Goal: Information Seeking & Learning: Learn about a topic

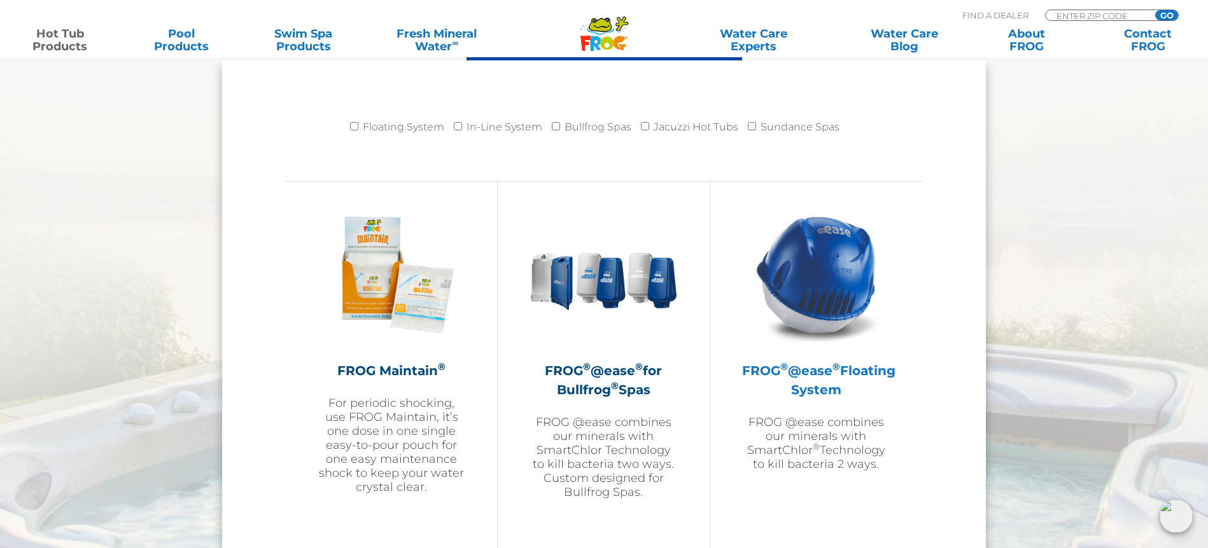
scroll to position [1392, 0]
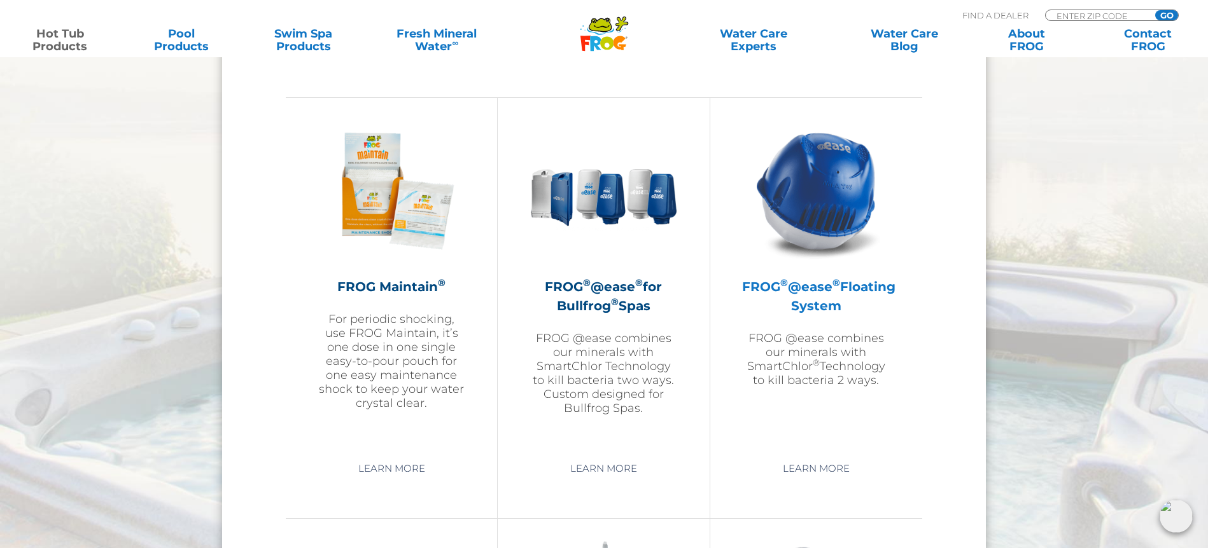
click at [818, 178] on img at bounding box center [816, 191] width 148 height 148
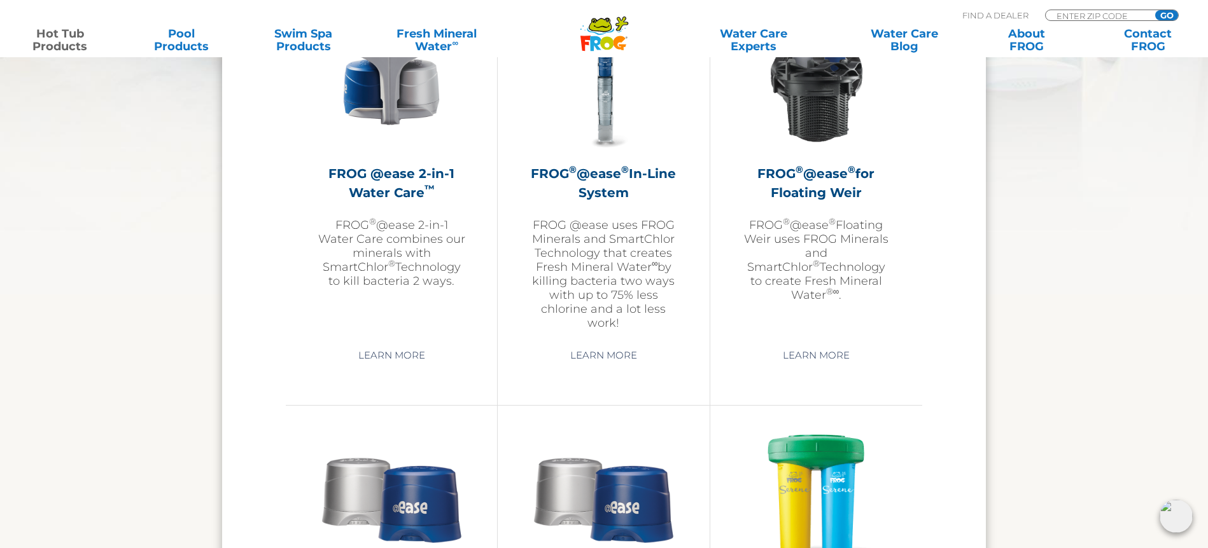
scroll to position [1835, 0]
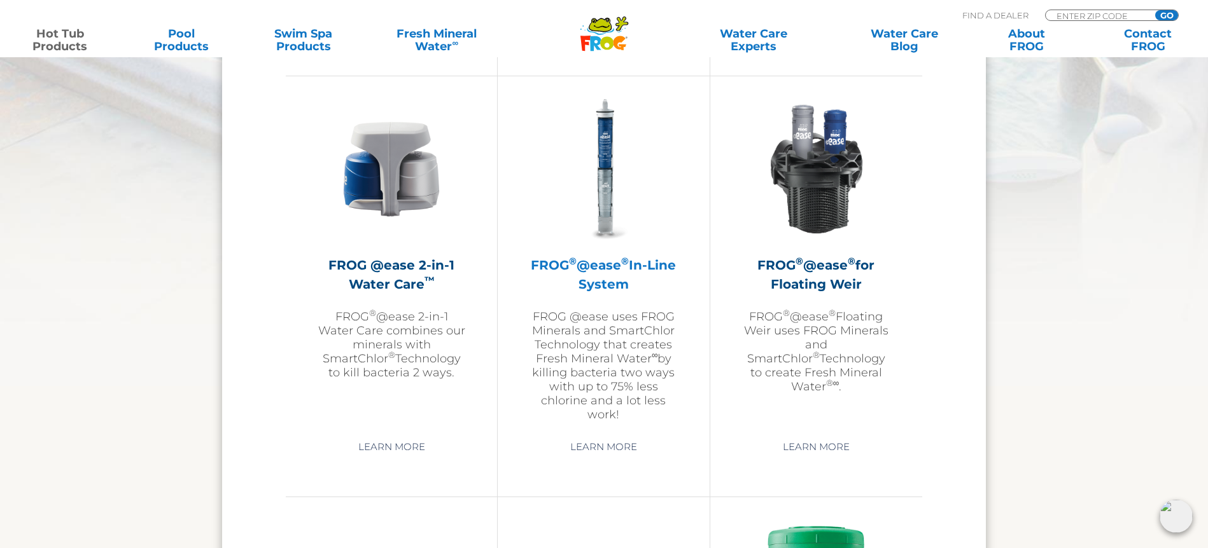
click at [609, 268] on h2 "FROG ® @ease ® In-Line System" at bounding box center [603, 275] width 148 height 38
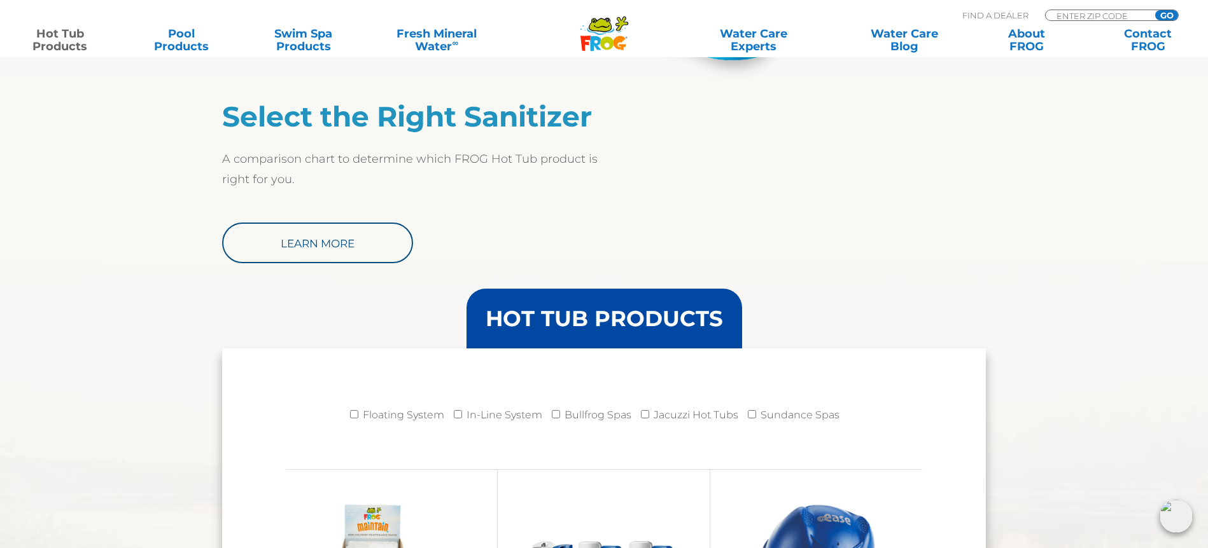
scroll to position [977, 0]
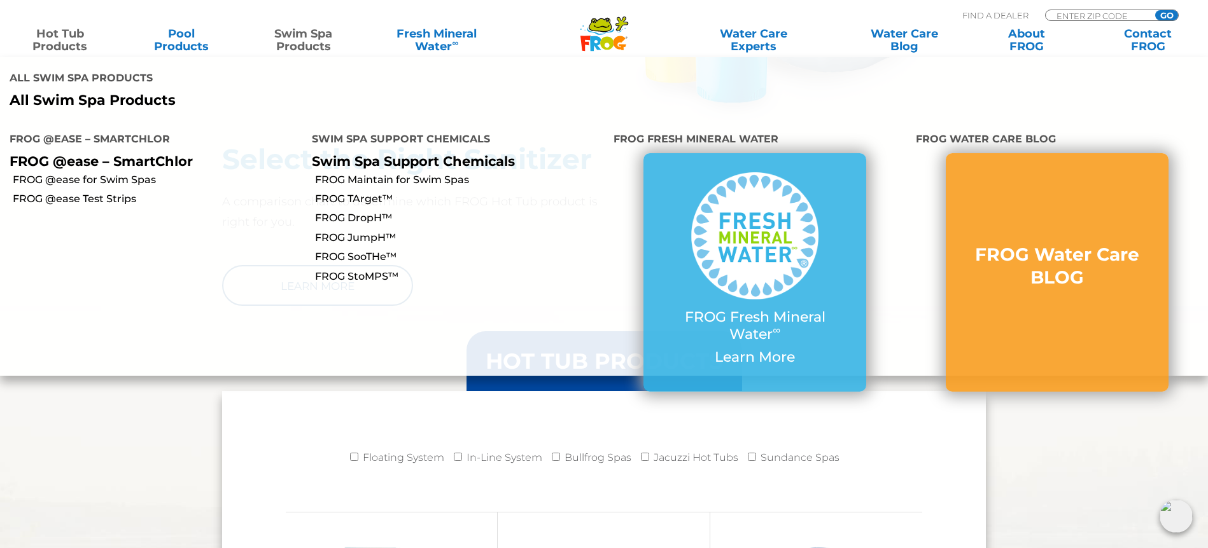
click at [277, 30] on link "Swim Spa Products" at bounding box center [303, 39] width 95 height 25
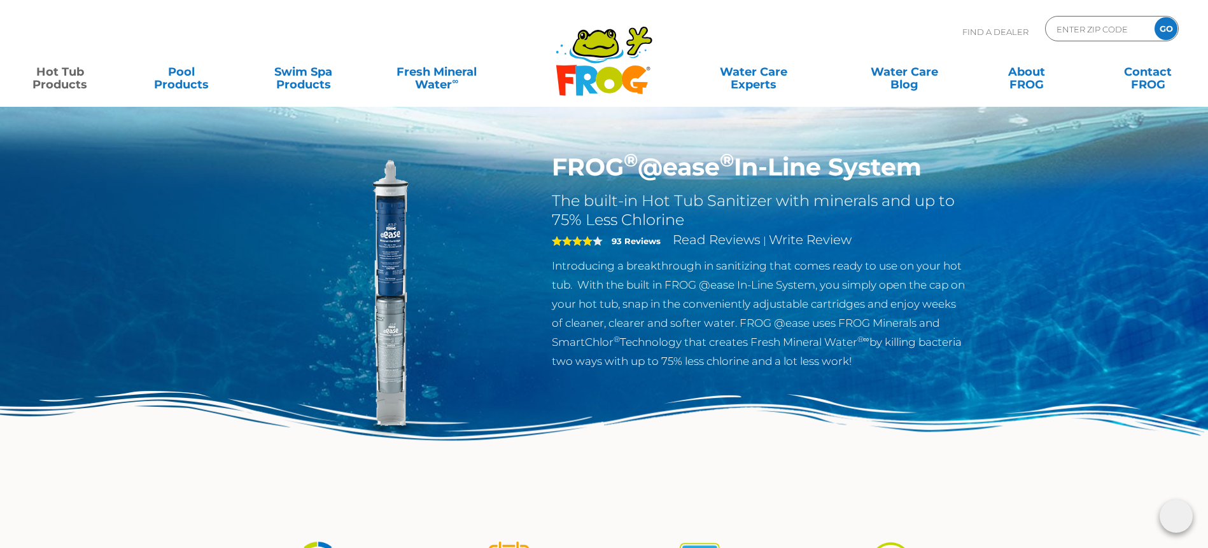
click at [646, 171] on h1 "FROG ® @ease ® In-Line System" at bounding box center [760, 167] width 416 height 29
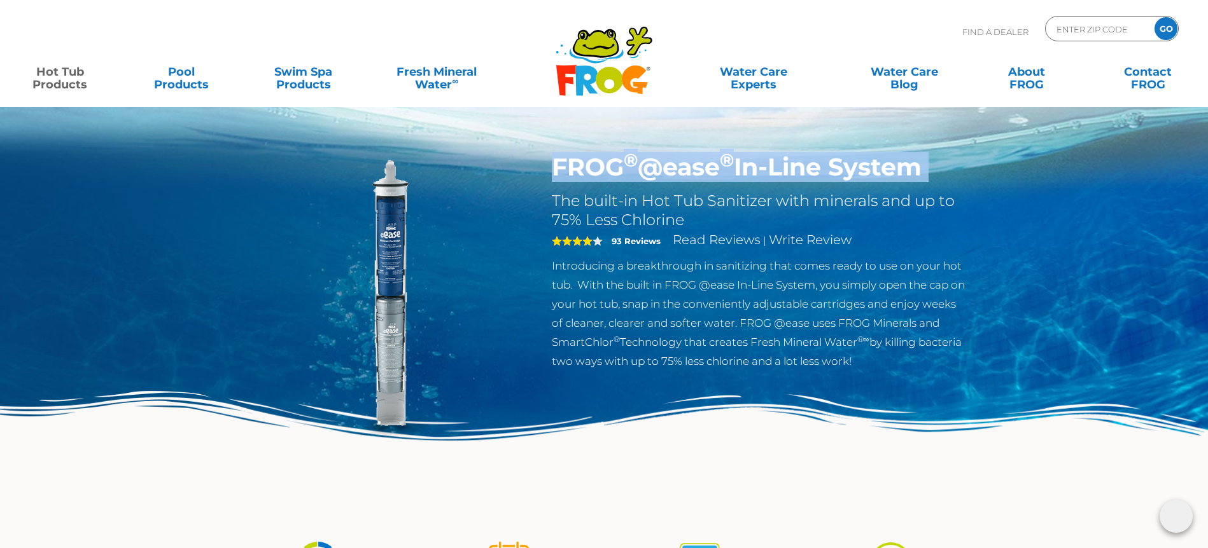
click at [646, 171] on h1 "FROG ® @ease ® In-Line System" at bounding box center [760, 167] width 416 height 29
copy div "FROG ® @ease ® In-Line System"
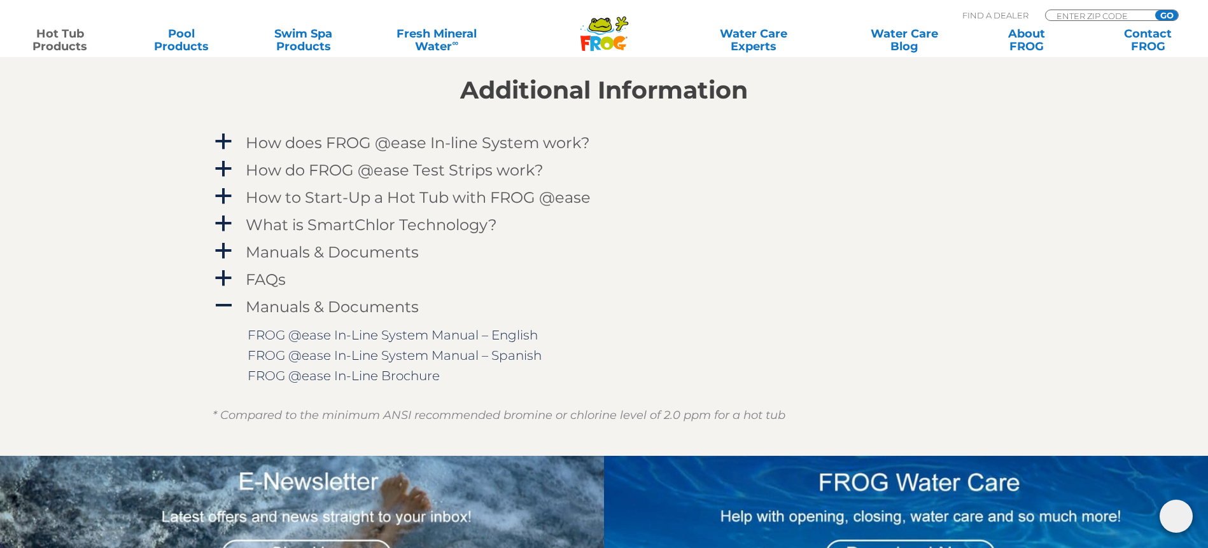
scroll to position [968, 0]
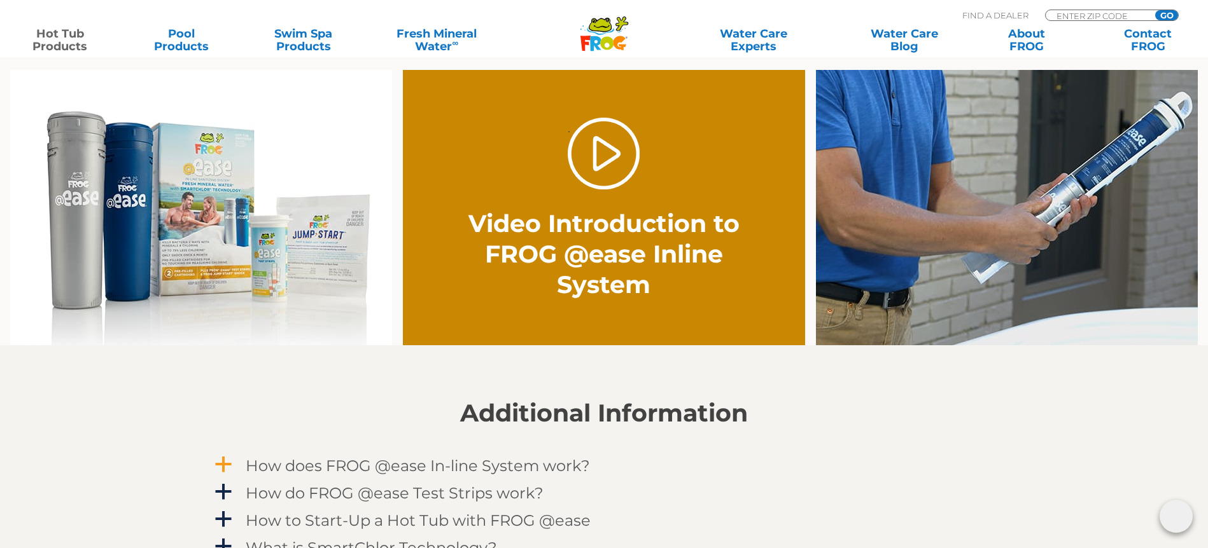
click at [361, 461] on h4 "How does FROG @ease In-line System work?" at bounding box center [418, 466] width 344 height 17
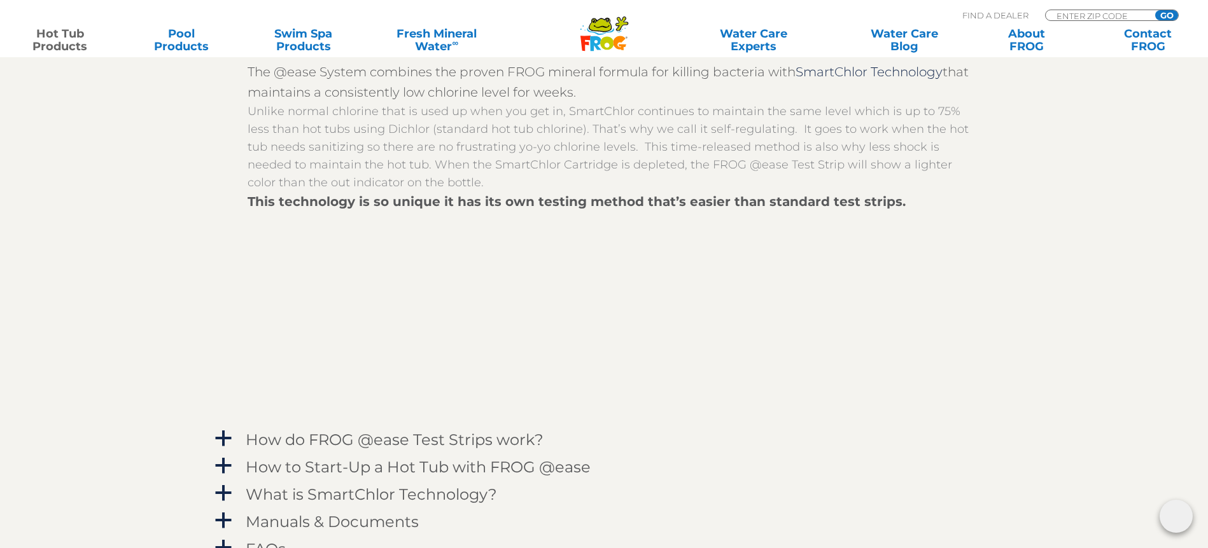
scroll to position [1342, 0]
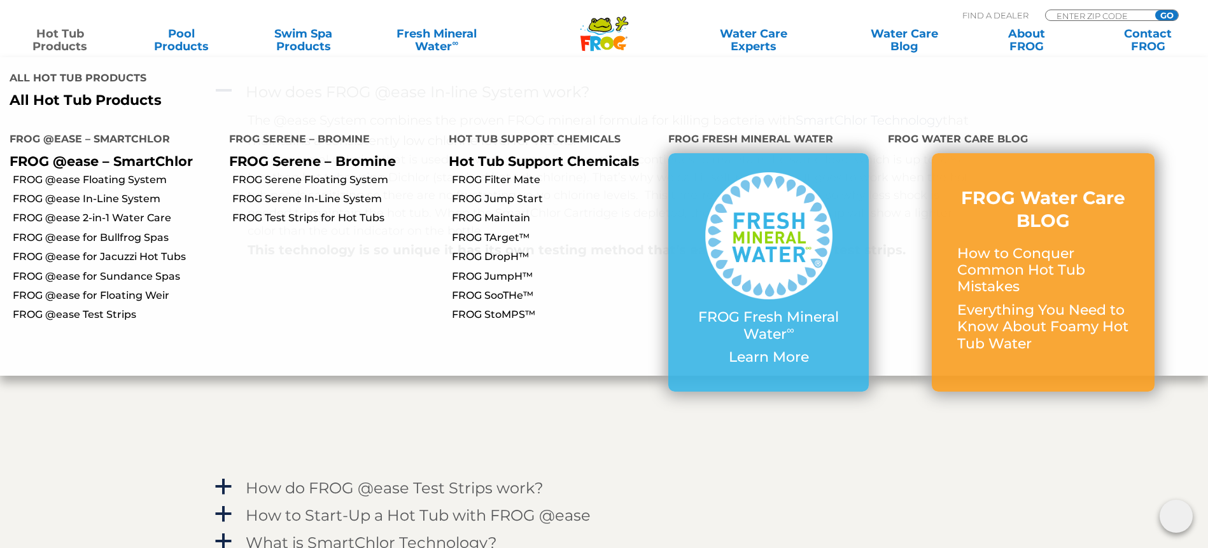
click at [57, 41] on link "Hot Tub Products" at bounding box center [60, 39] width 95 height 25
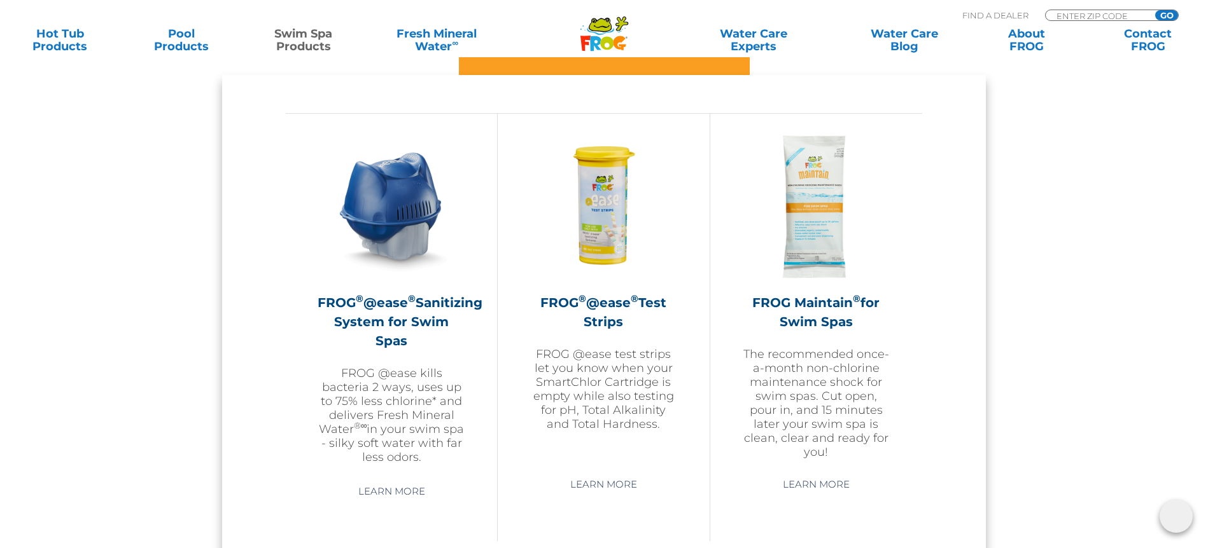
scroll to position [1100, 0]
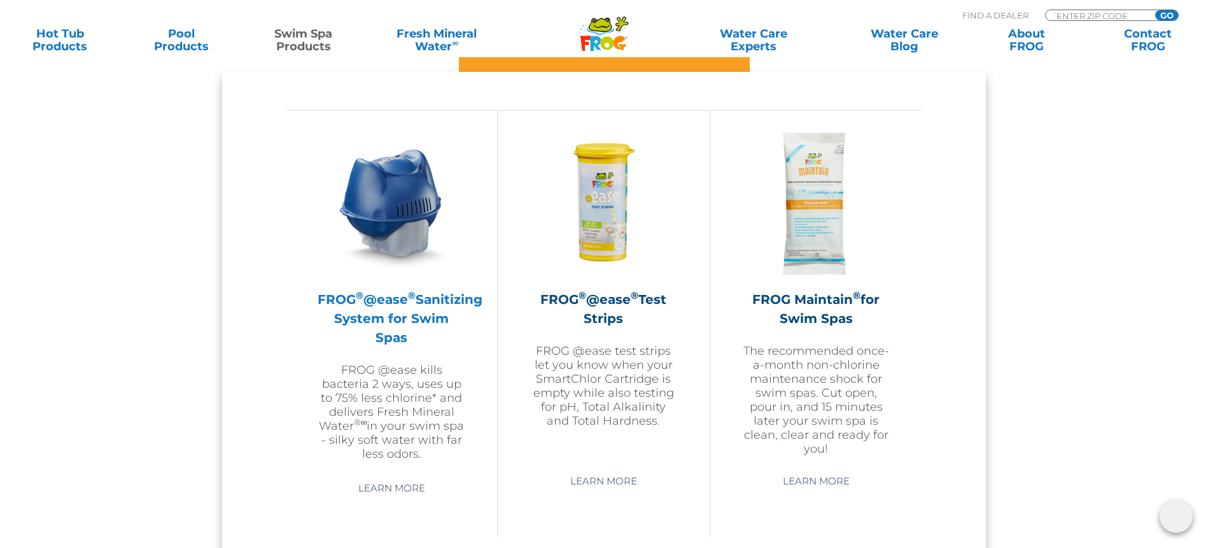
click at [423, 187] on img at bounding box center [392, 204] width 148 height 148
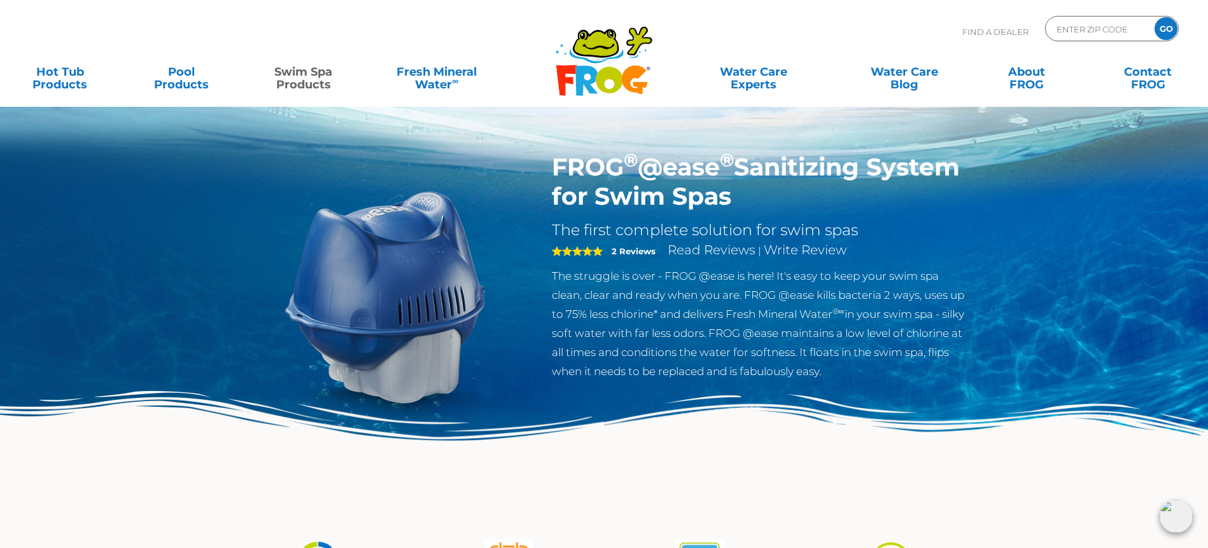
click at [299, 71] on link "Swim Spa Products" at bounding box center [303, 71] width 95 height 25
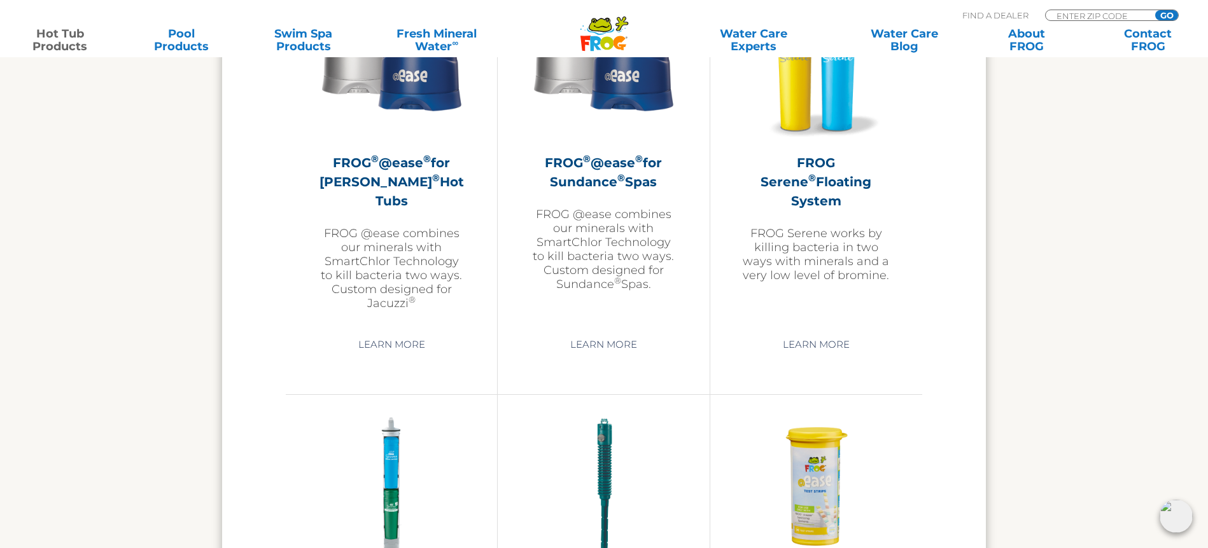
scroll to position [2284, 0]
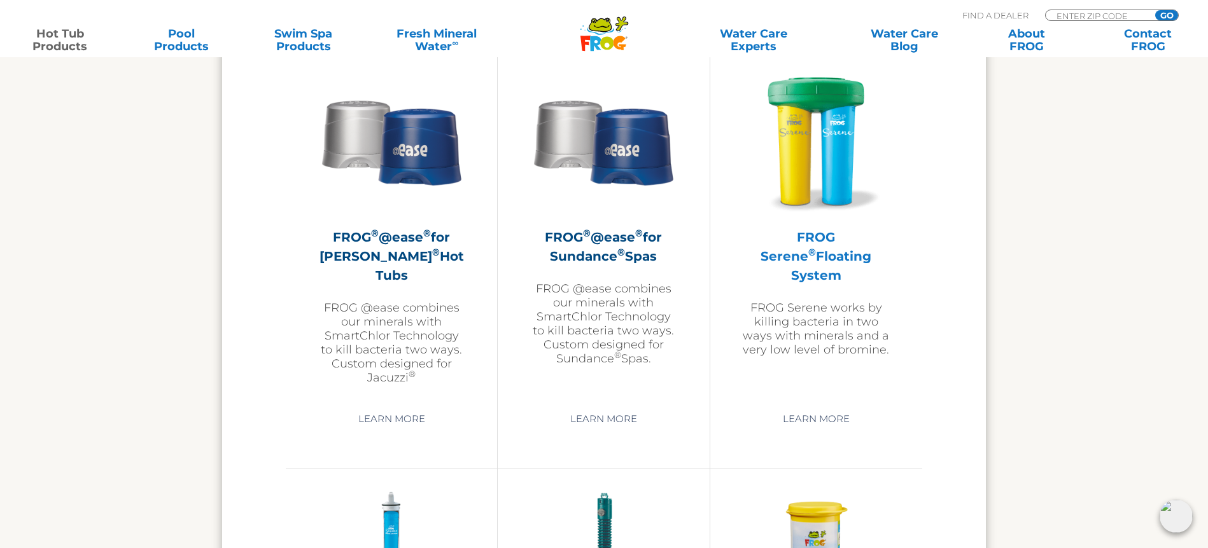
click at [853, 149] on img at bounding box center [816, 141] width 148 height 148
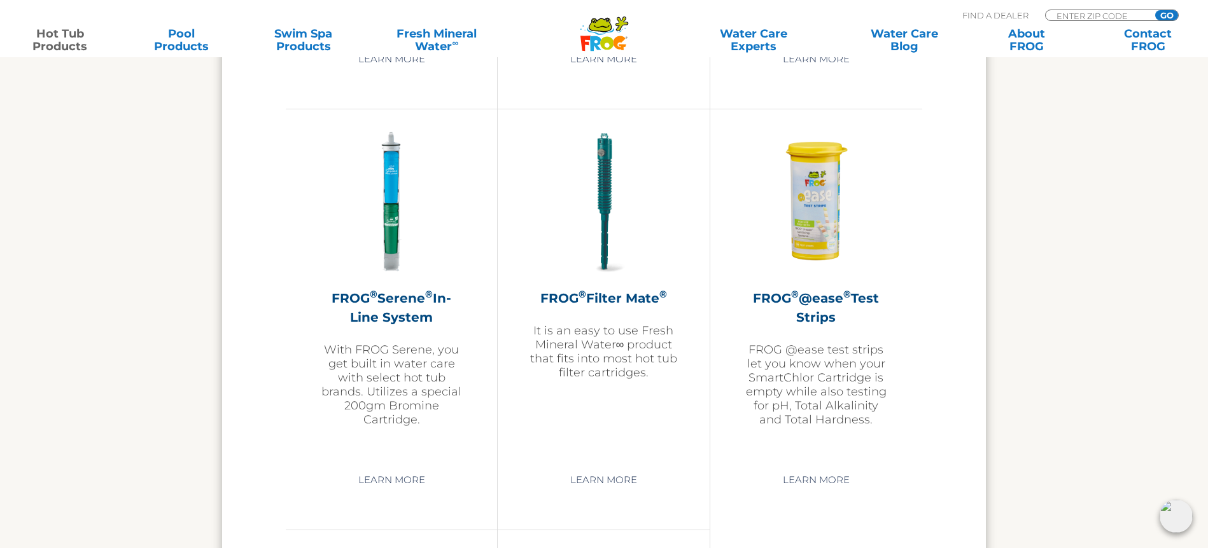
scroll to position [2648, 0]
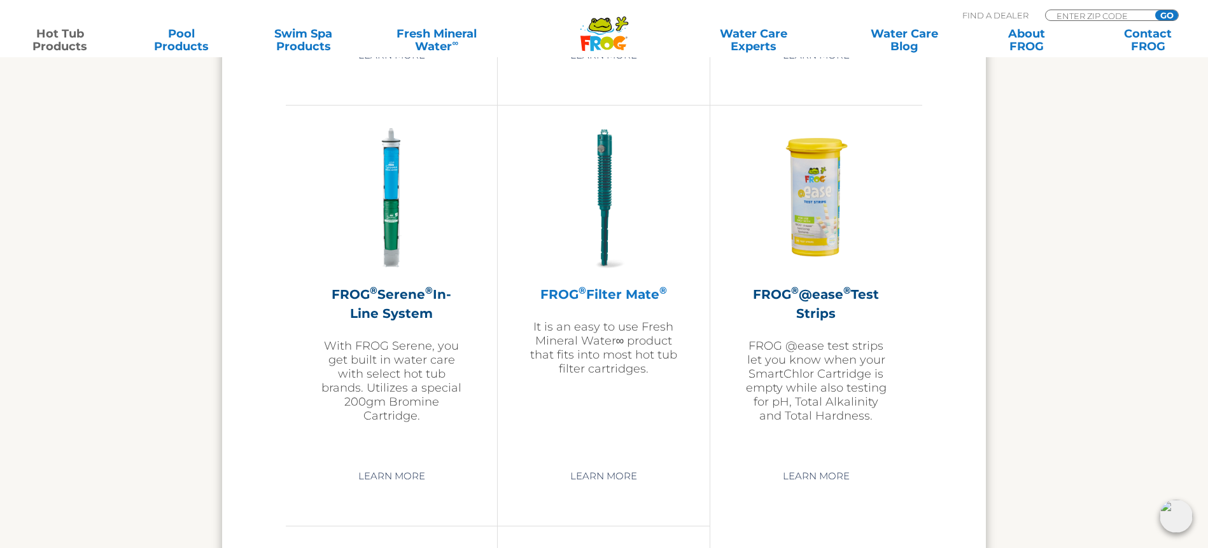
click at [599, 199] on img at bounding box center [603, 199] width 148 height 148
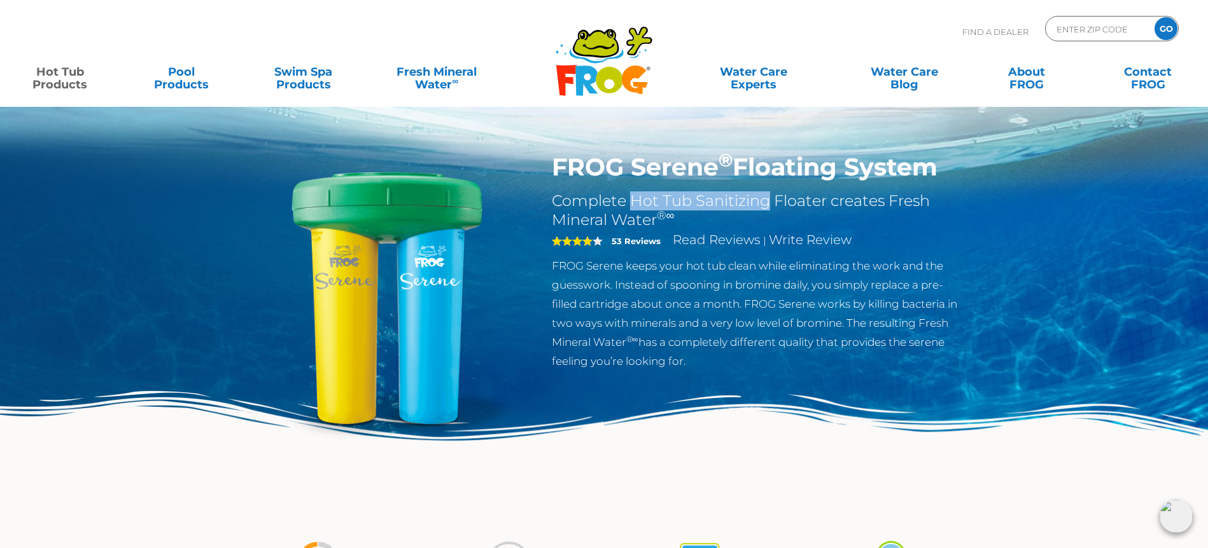
drag, startPoint x: 631, startPoint y: 202, endPoint x: 767, endPoint y: 200, distance: 136.2
click at [767, 200] on h2 "Complete Hot Tub Sanitizing Floater creates Fresh Mineral Water ®∞" at bounding box center [760, 211] width 416 height 38
drag, startPoint x: 697, startPoint y: 201, endPoint x: 828, endPoint y: 202, distance: 130.4
click at [828, 202] on h2 "Complete Hot Tub Sanitizing Floater creates Fresh Mineral Water ®∞" at bounding box center [760, 211] width 416 height 38
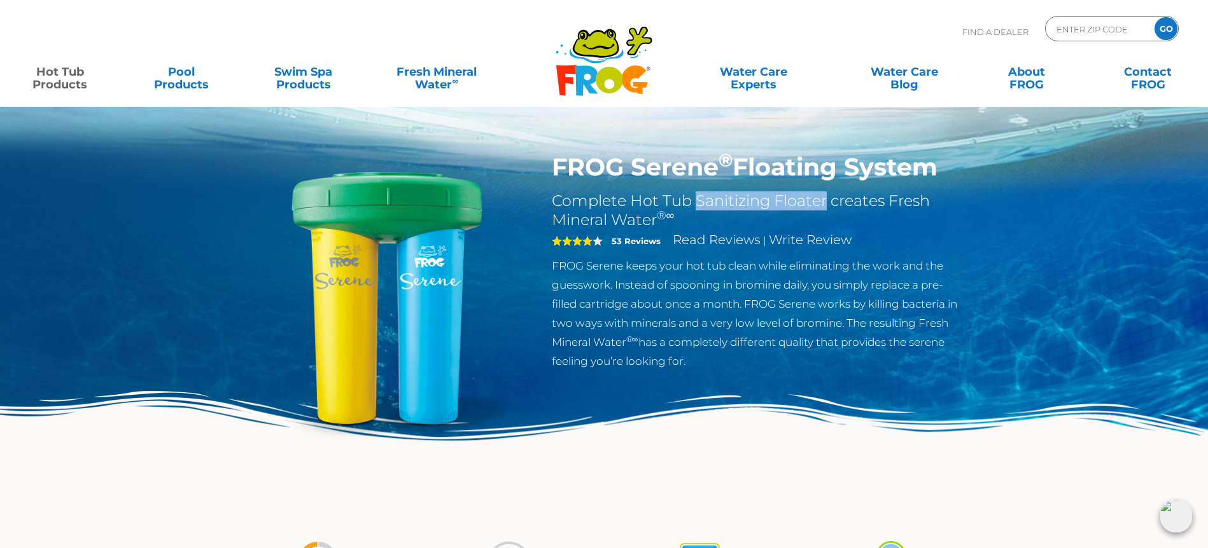
copy h2 "Sanitizing Floater"
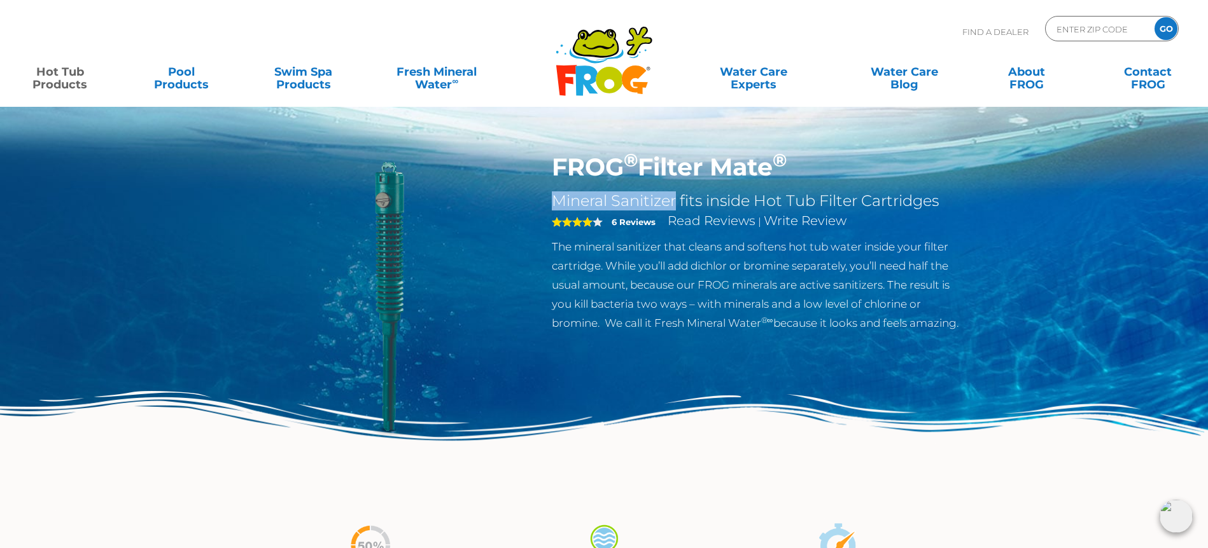
drag, startPoint x: 553, startPoint y: 200, endPoint x: 673, endPoint y: 201, distance: 120.3
click at [673, 201] on h2 "Mineral Sanitizer fits inside Hot Tub Filter Cartridges" at bounding box center [760, 201] width 416 height 19
copy h2 "Mineral Sanitize"
click at [73, 76] on link "Hot Tub Products" at bounding box center [60, 71] width 95 height 25
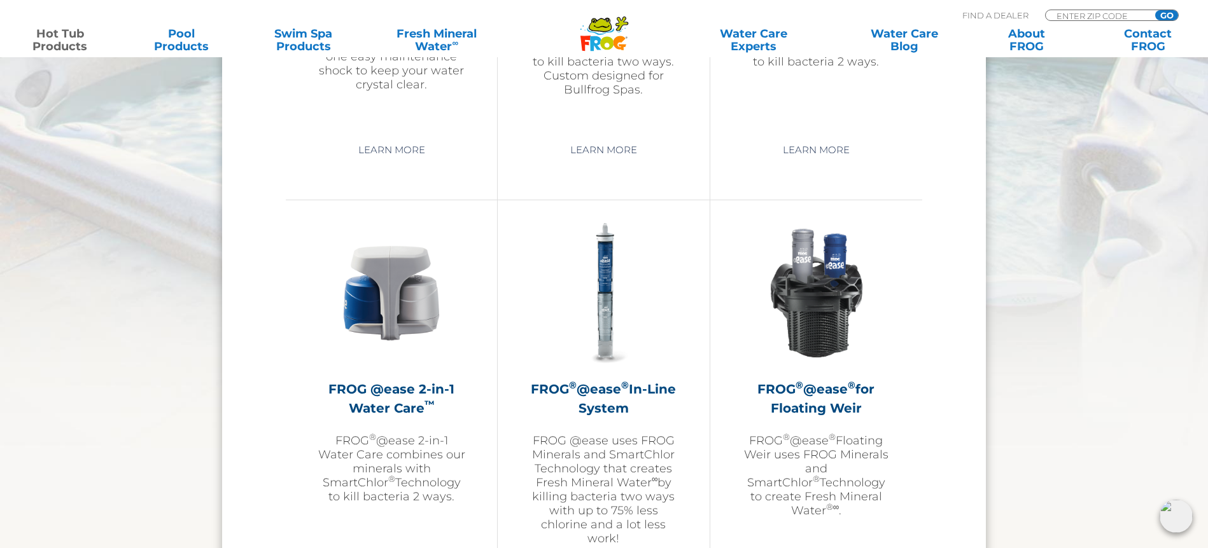
scroll to position [1750, 0]
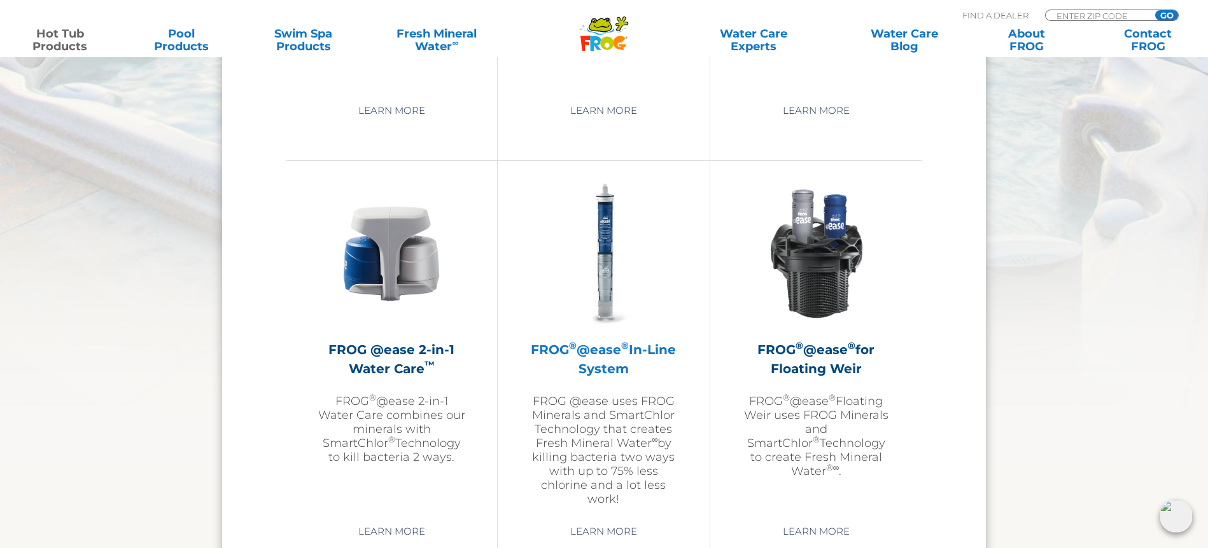
click at [619, 239] on img at bounding box center [603, 254] width 148 height 148
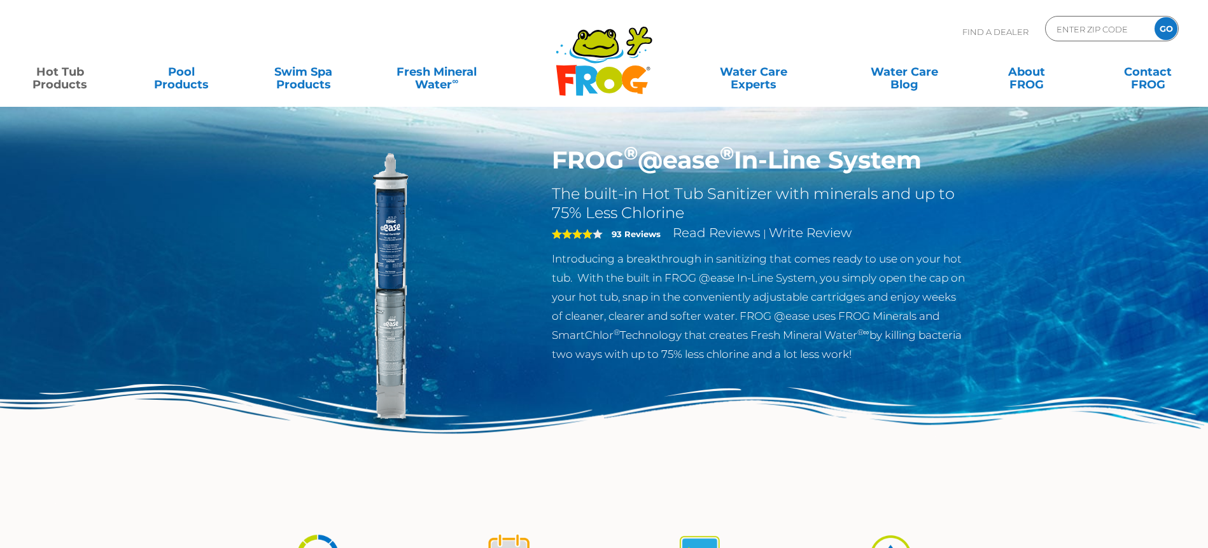
scroll to position [8, 0]
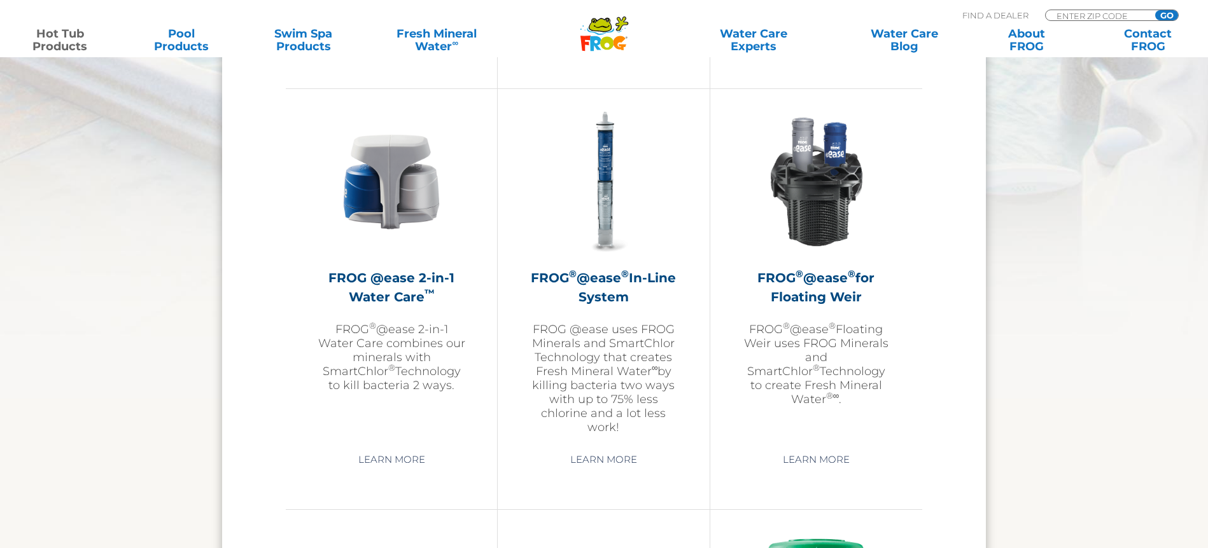
scroll to position [1831, 0]
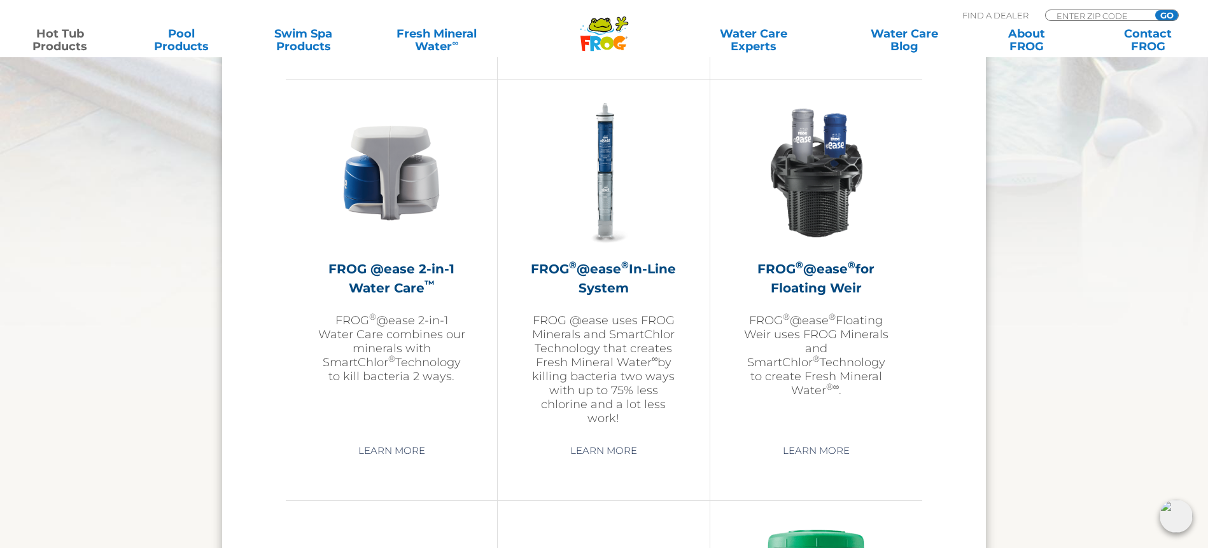
click at [716, 435] on div "FROG ® @ease ® for Floating [PERSON_NAME] FROG ® @ease ® Floating [PERSON_NAME]…" at bounding box center [816, 290] width 212 height 421
copy div "FROG ® @ease ® In-Line System FROG @ease uses FROG Minerals and SmartChlor Tech…"
drag, startPoint x: 589, startPoint y: 335, endPoint x: 201, endPoint y: 3, distance: 510.4
click at [0, 0] on div ".st130{clip-path:url(#SVGID_2_);fill-rule:evenodd;clip-rule:evenodd;fill:#C3CC0…" at bounding box center [604, 295] width 1208 height 4253
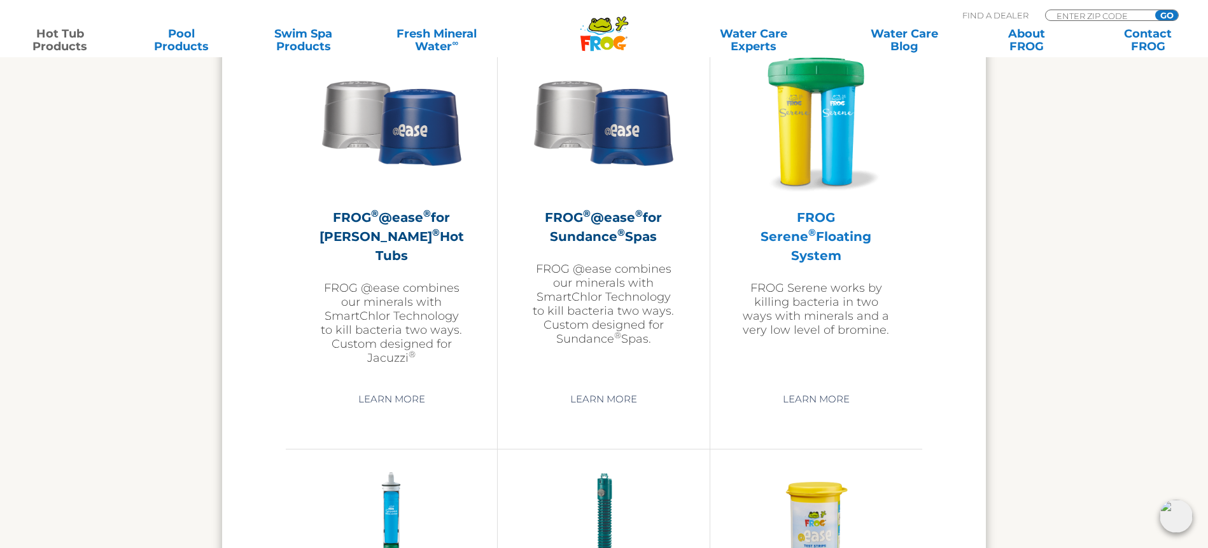
scroll to position [2296, 0]
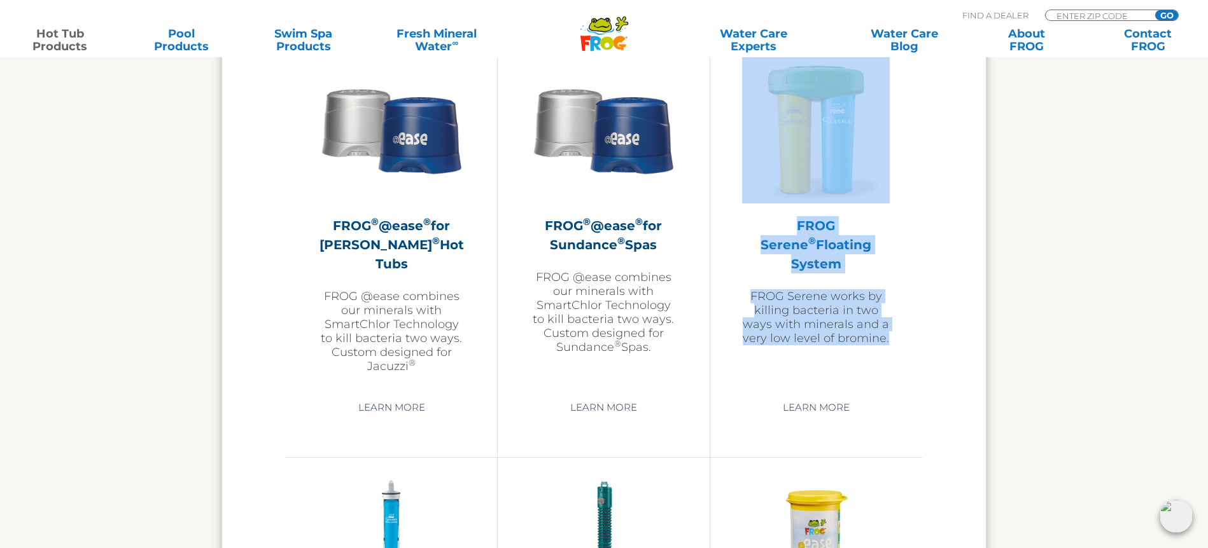
copy div "FROG Serene ® Floating System FROG Serene works by killing bacteria in two ways…"
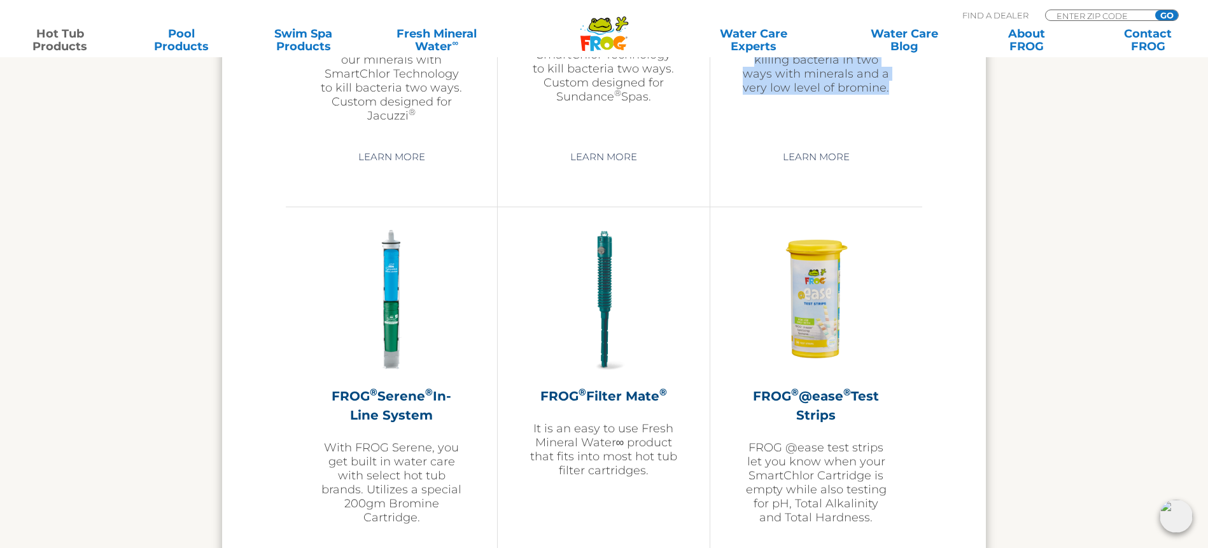
scroll to position [2592, 0]
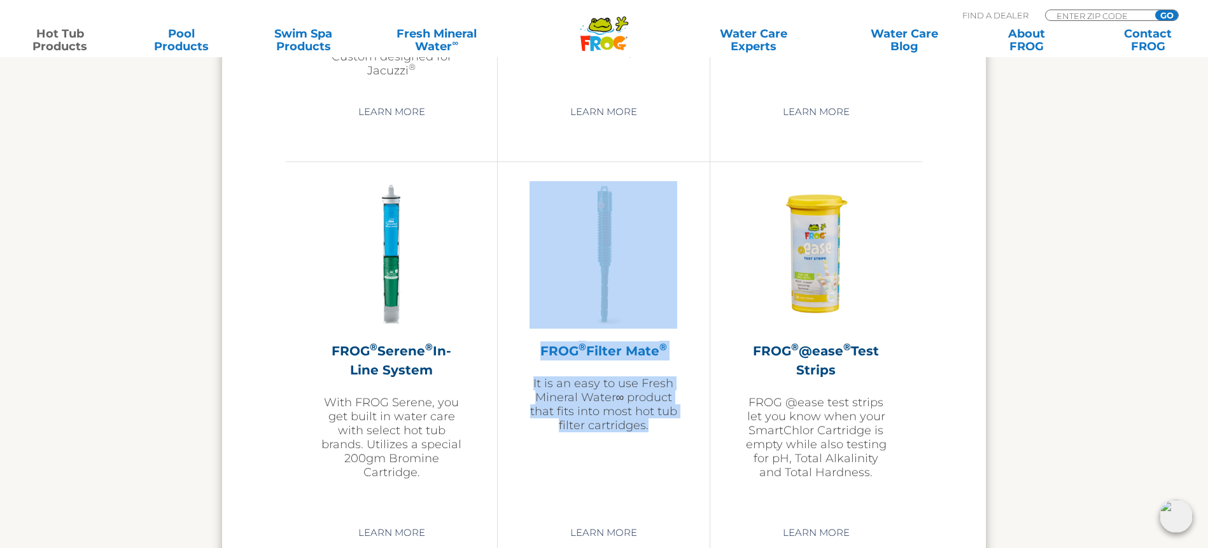
copy div "FROG ® Filter Mate ® It is an easy to use Fresh Mineral Water∞ product that fit…"
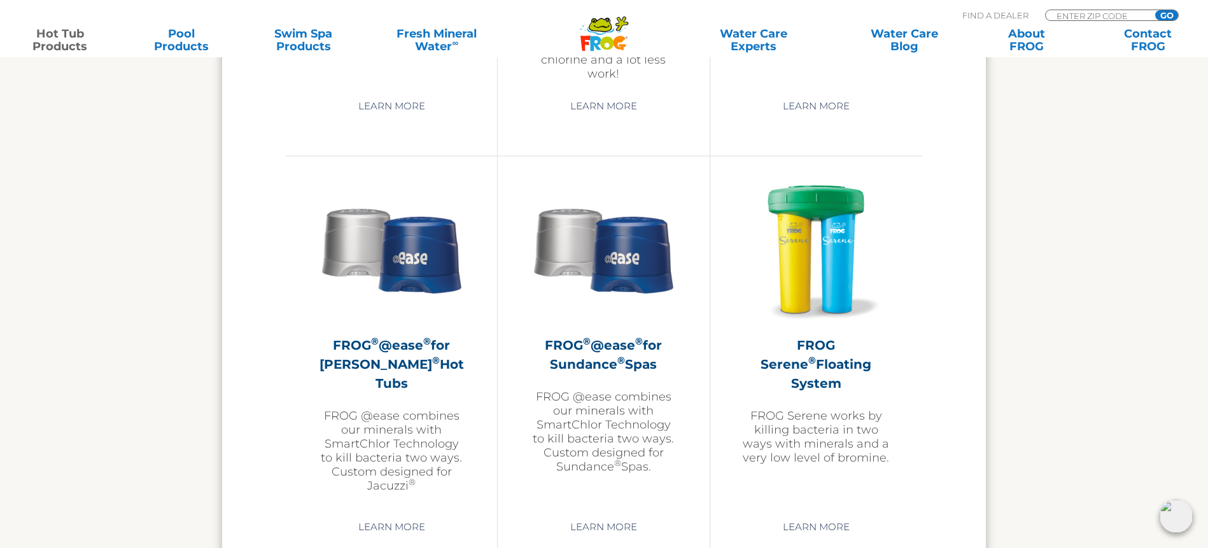
scroll to position [2212, 0]
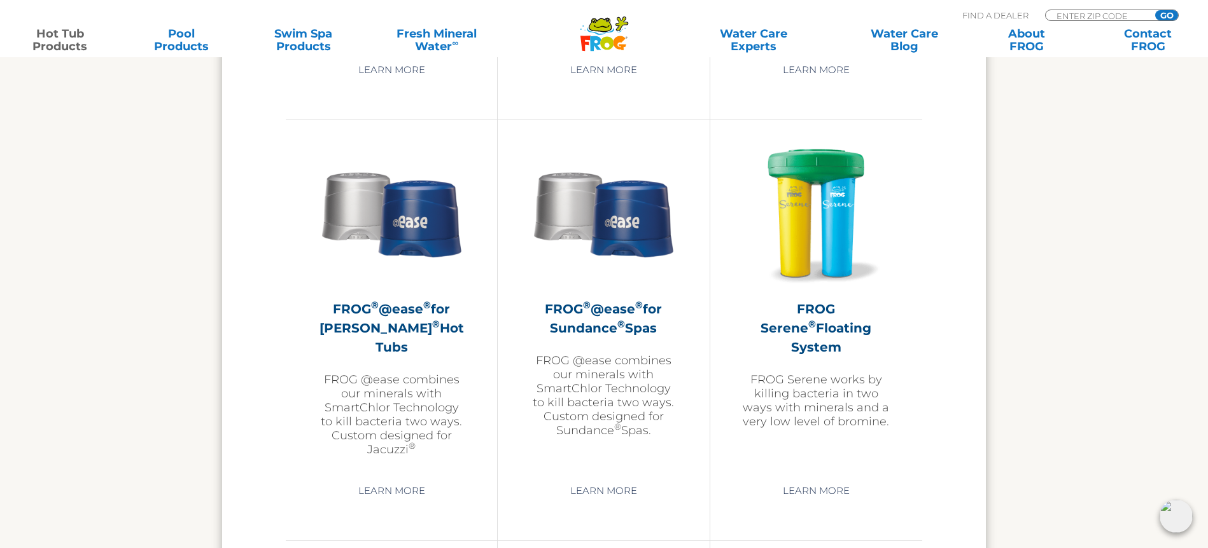
drag, startPoint x: 805, startPoint y: 207, endPoint x: 929, endPoint y: 1, distance: 241.2
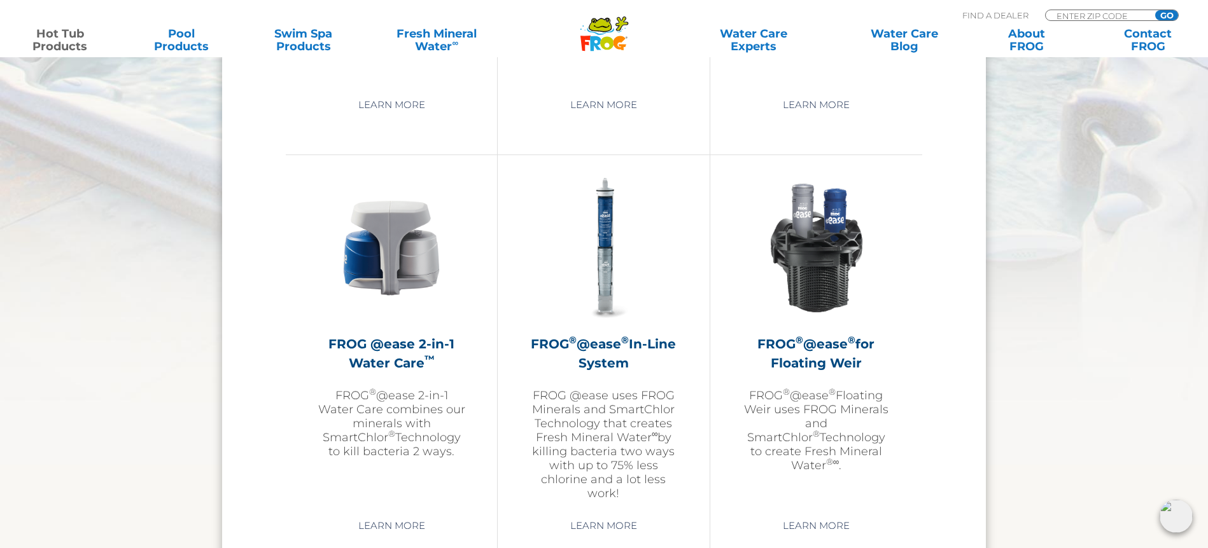
scroll to position [1761, 0]
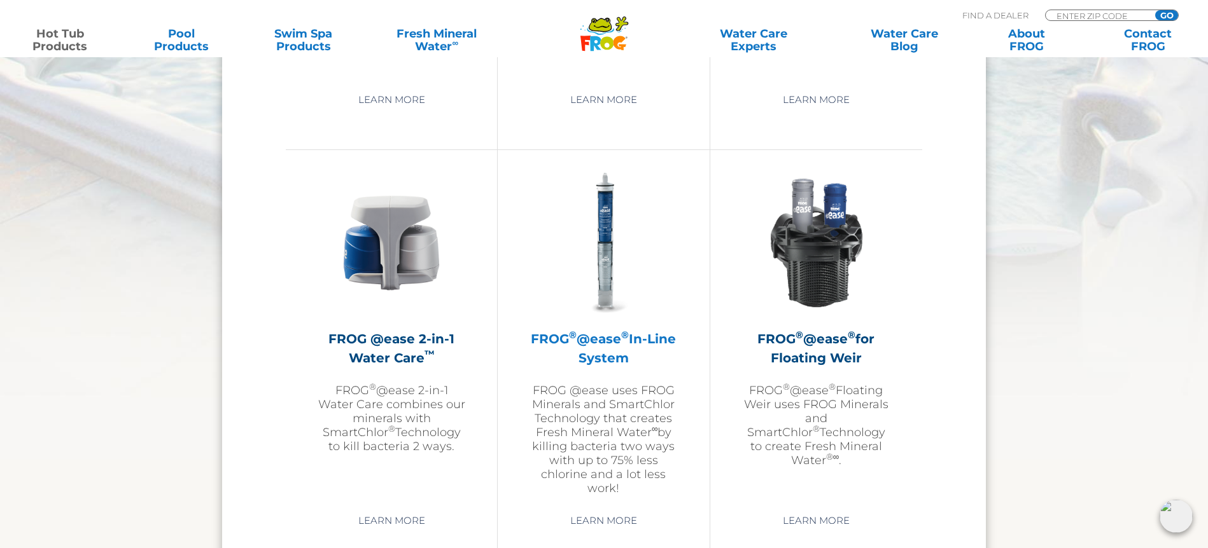
click at [608, 211] on img at bounding box center [603, 243] width 148 height 148
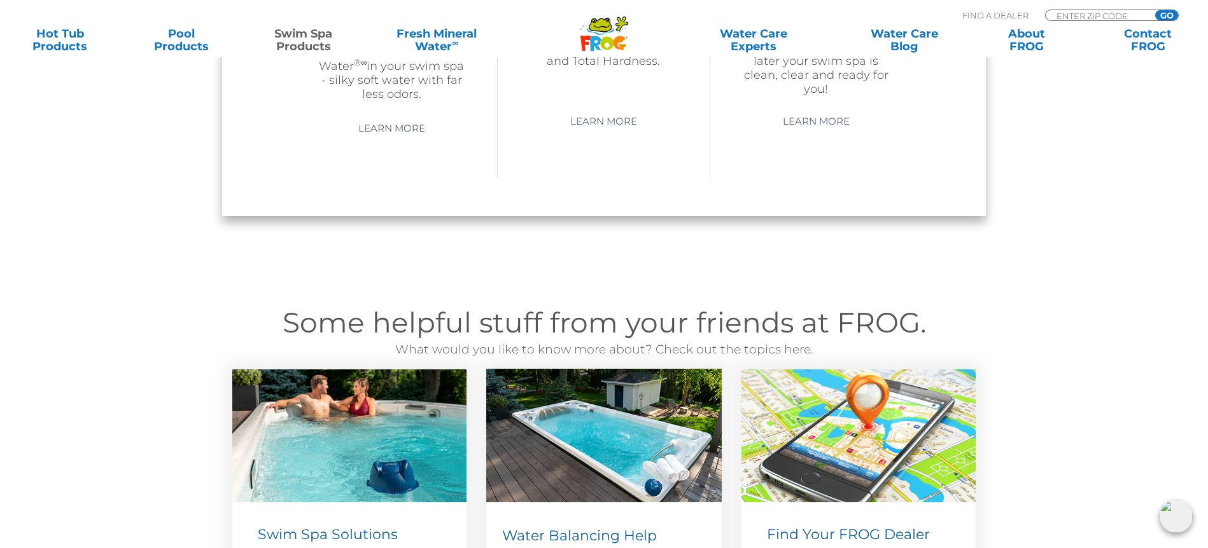
scroll to position [1129, 0]
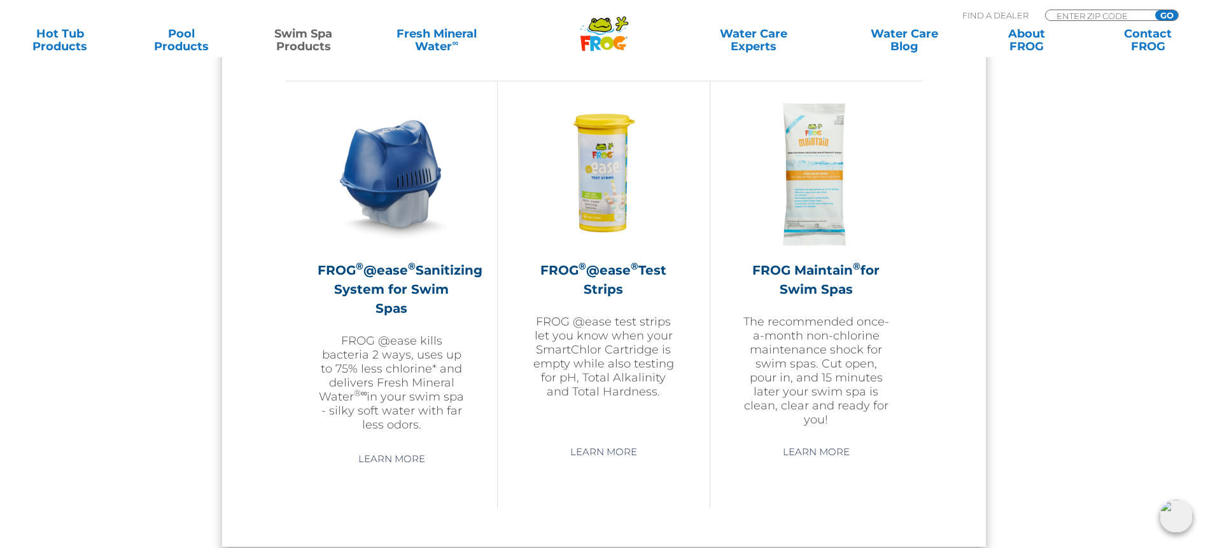
click at [491, 153] on div "FROG ® @ease ® Sanitizing System for Swim Spas FROG @ease kills bacteria 2 ways…" at bounding box center [392, 295] width 212 height 428
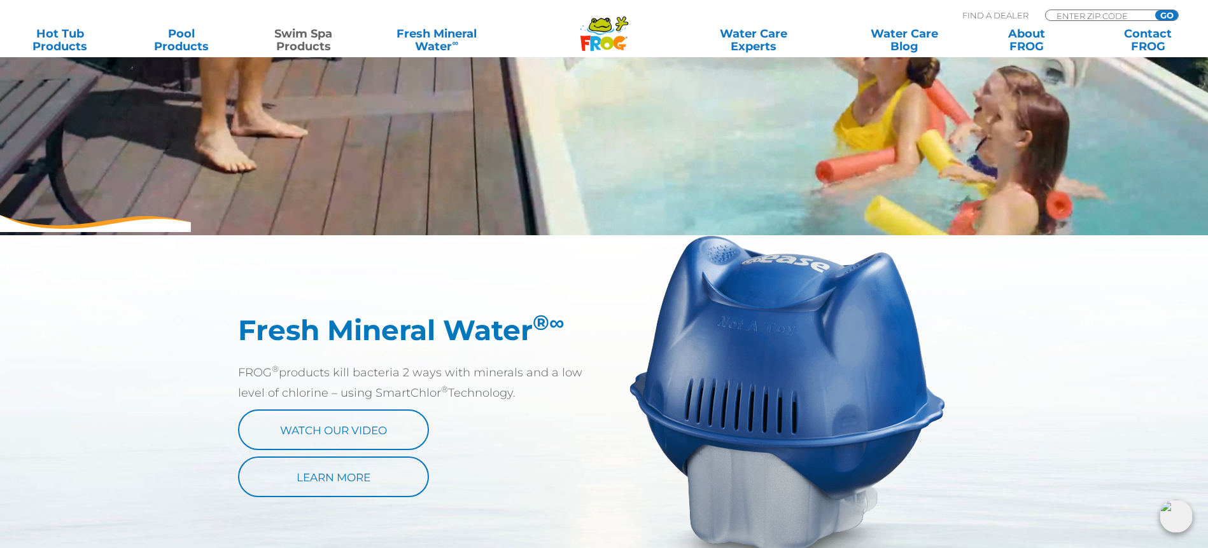
scroll to position [0, 0]
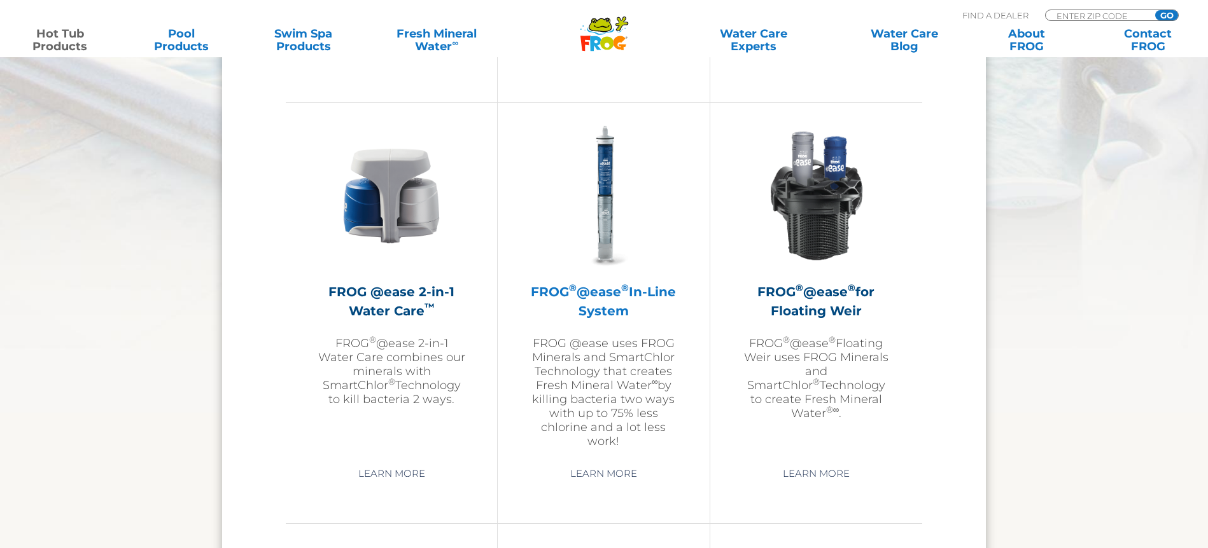
scroll to position [1761, 0]
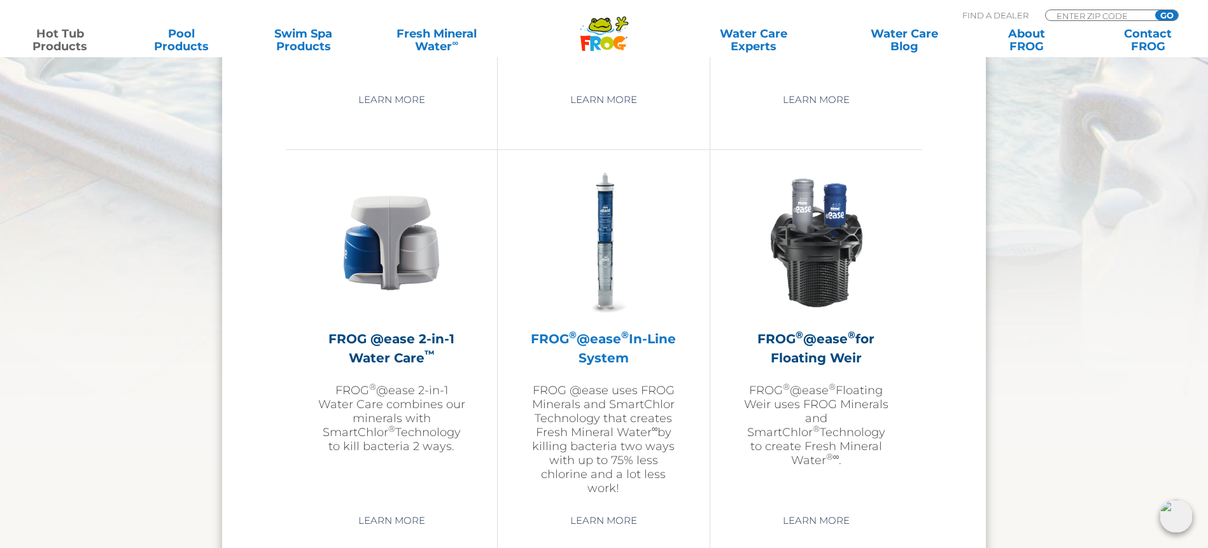
drag, startPoint x: 594, startPoint y: 172, endPoint x: 596, endPoint y: 184, distance: 11.6
click at [597, 230] on img at bounding box center [603, 243] width 148 height 148
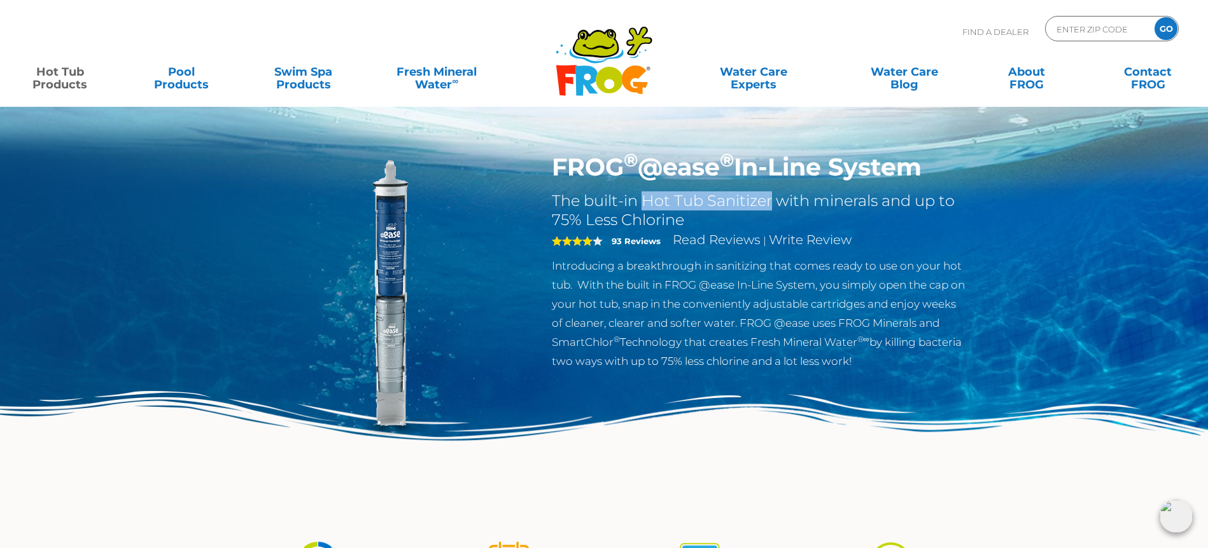
drag, startPoint x: 643, startPoint y: 203, endPoint x: 769, endPoint y: 202, distance: 126.0
click at [769, 202] on h2 "The built-in Hot Tub Sanitizer with minerals and up to 75% Less Chlorine" at bounding box center [760, 211] width 416 height 38
copy h2 "Hot Tub Sanitizer"
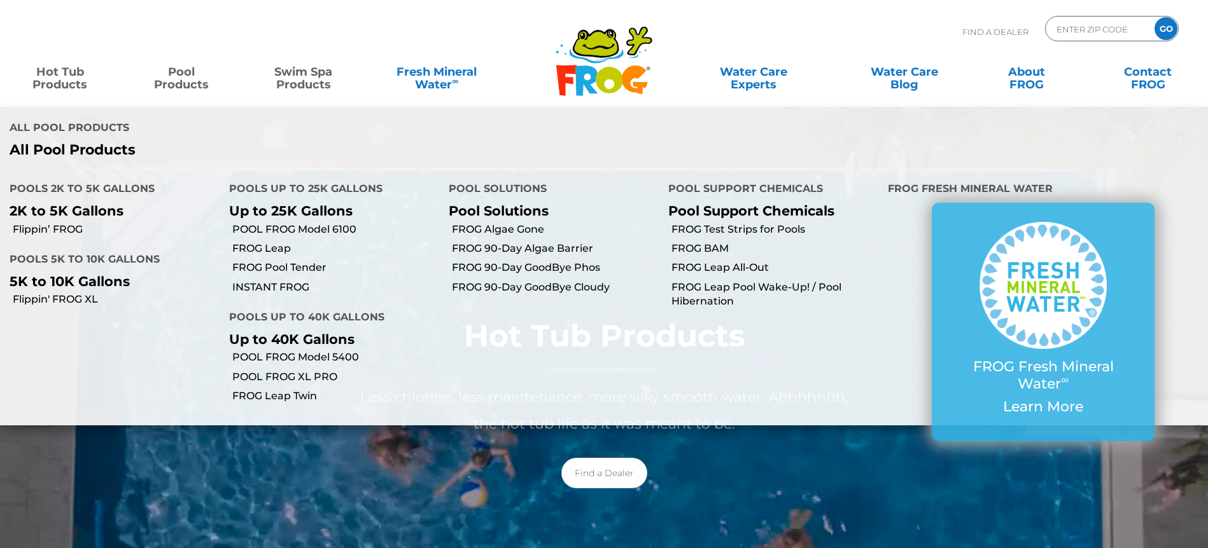
click at [307, 69] on link "Swim Spa Products" at bounding box center [303, 71] width 95 height 25
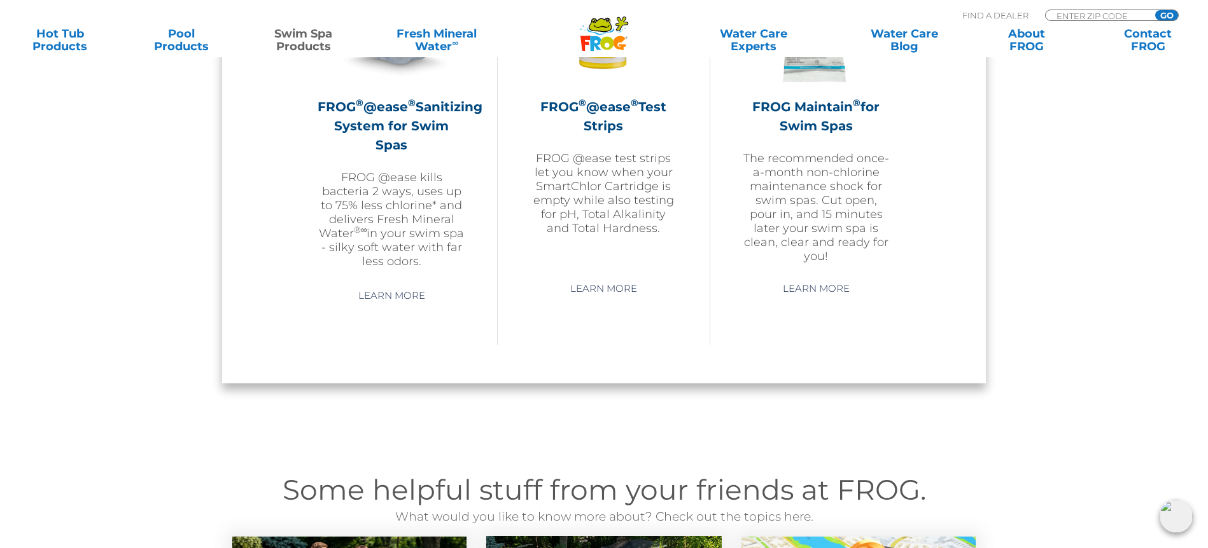
scroll to position [1132, 0]
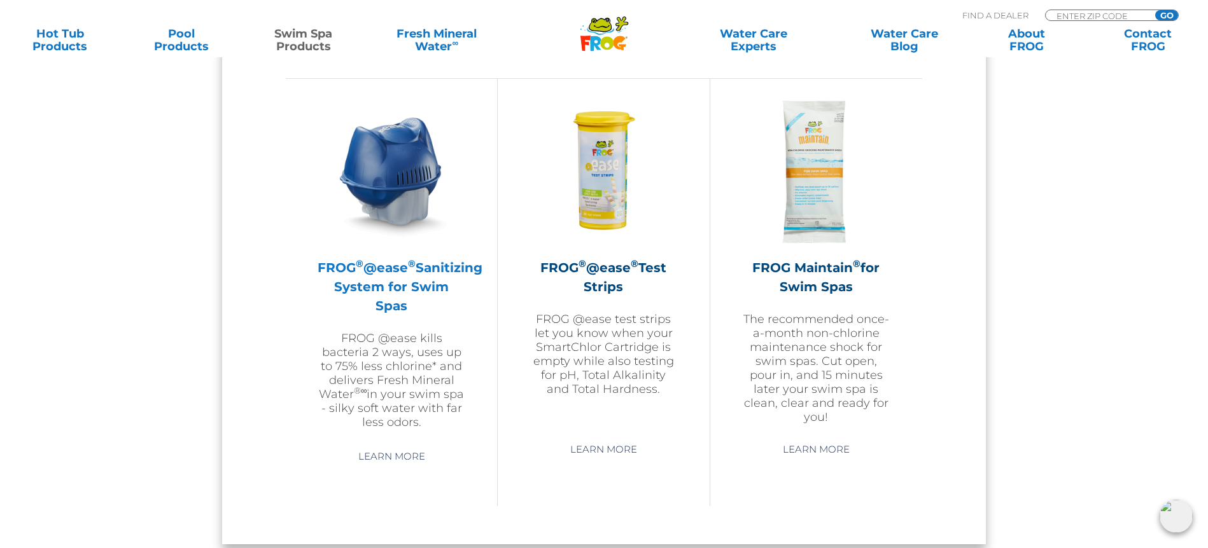
click at [423, 211] on img at bounding box center [392, 172] width 148 height 148
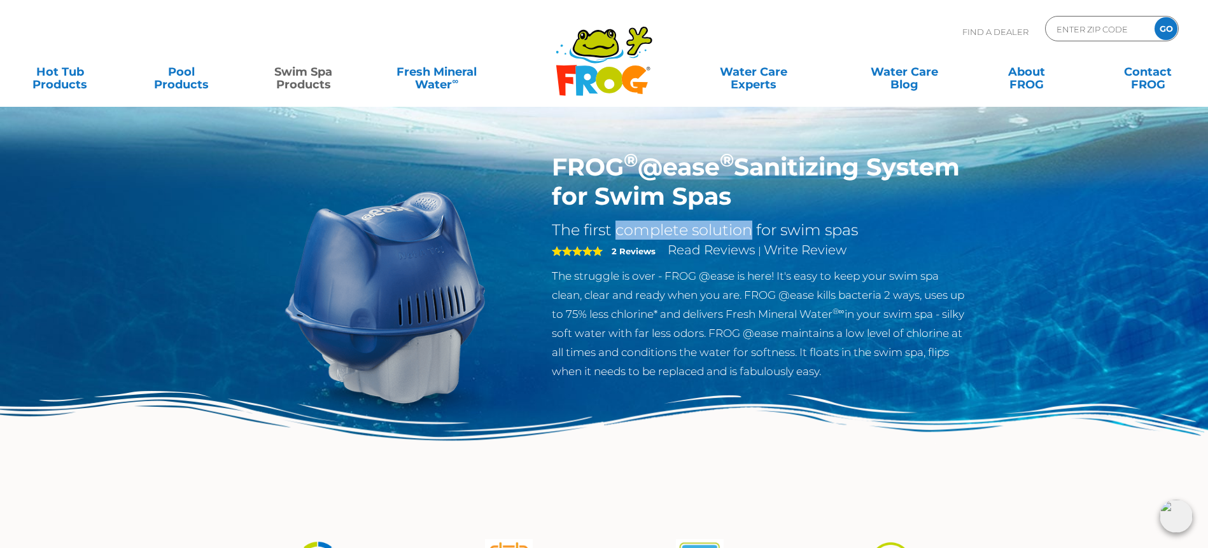
drag, startPoint x: 617, startPoint y: 232, endPoint x: 750, endPoint y: 231, distance: 133.6
click at [750, 231] on h2 "The first complete solution for swim spas" at bounding box center [760, 230] width 416 height 19
copy h2 "complete solution"
